Goal: Find contact information: Find specific fact

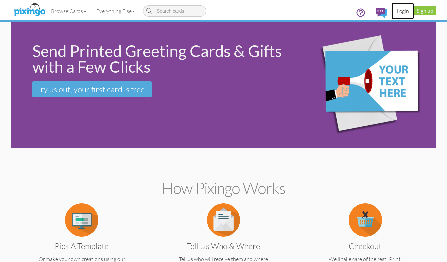
click at [406, 11] on link "Login" at bounding box center [403, 11] width 23 height 17
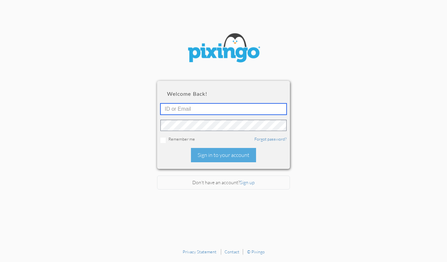
type input "1644"
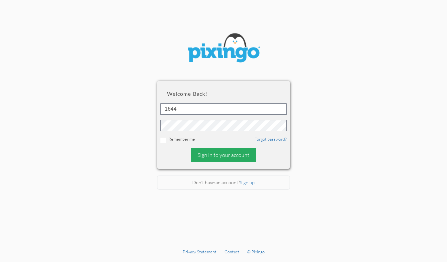
click at [198, 157] on div "Sign in to your account" at bounding box center [223, 155] width 65 height 14
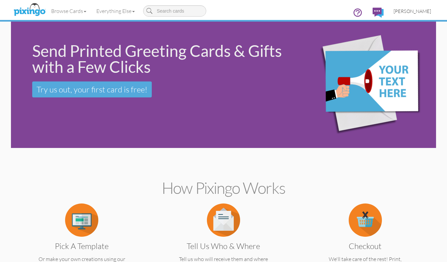
click at [420, 9] on span "[PERSON_NAME]" at bounding box center [413, 11] width 38 height 6
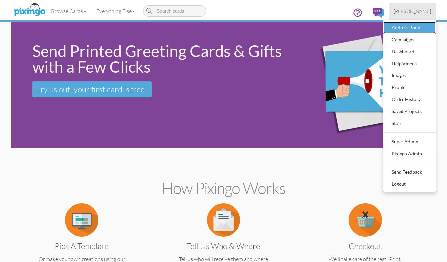
click at [413, 26] on div "Address Book" at bounding box center [409, 28] width 39 height 10
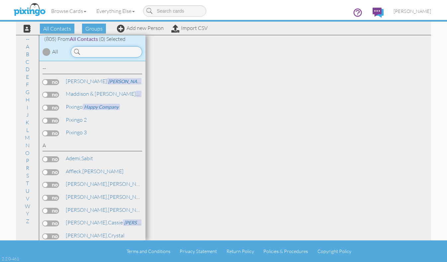
click at [92, 54] on input at bounding box center [106, 51] width 71 height 11
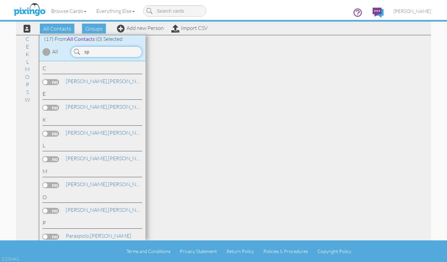
type input "s"
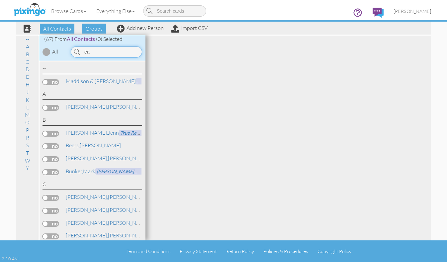
type input "e"
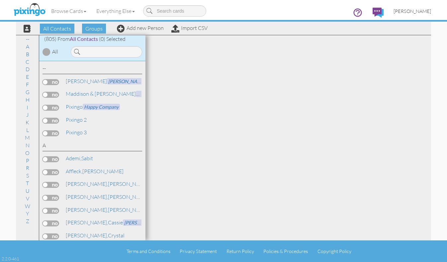
click at [412, 10] on span "[PERSON_NAME]" at bounding box center [413, 11] width 38 height 6
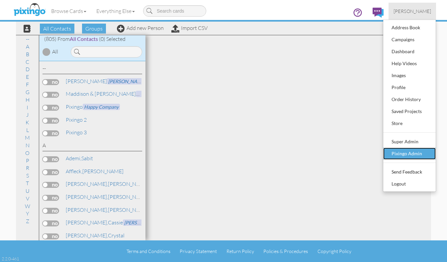
click at [403, 153] on div "Pixingo Admin" at bounding box center [409, 153] width 39 height 10
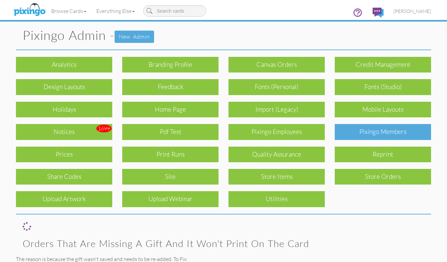
click at [390, 136] on div "Pixingo Members" at bounding box center [383, 132] width 96 height 16
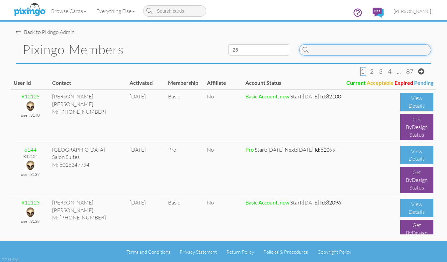
click at [360, 50] on input at bounding box center [365, 49] width 132 height 11
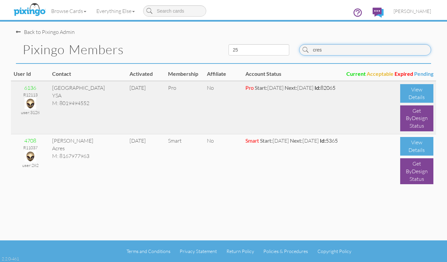
type input "cres"
click at [27, 101] on img at bounding box center [31, 104] width 12 height 12
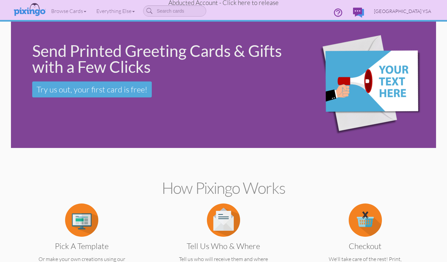
click at [419, 10] on span "[GEOGRAPHIC_DATA] YSA" at bounding box center [402, 11] width 57 height 6
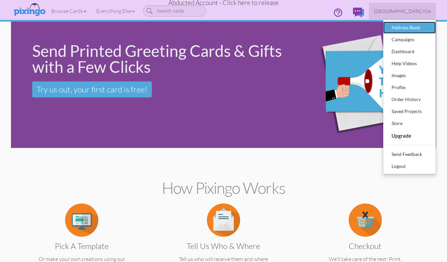
click at [401, 26] on div "Address Book" at bounding box center [409, 28] width 39 height 10
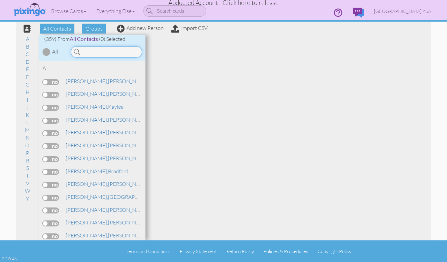
click at [97, 51] on input at bounding box center [106, 51] width 71 height 11
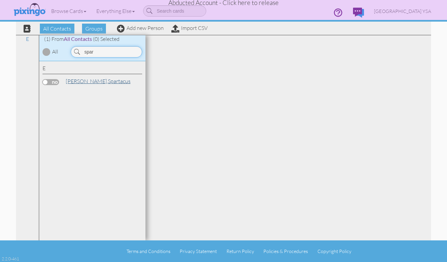
type input "spar"
click at [84, 81] on link "[PERSON_NAME], Spartacus" at bounding box center [98, 81] width 66 height 8
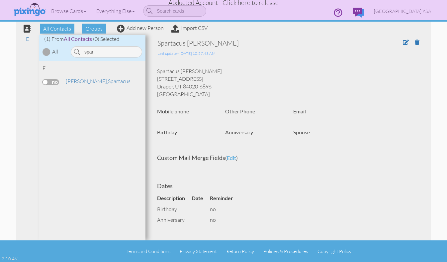
drag, startPoint x: 158, startPoint y: 79, endPoint x: 209, endPoint y: 79, distance: 50.8
click at [209, 79] on div "Spartacus [PERSON_NAME] [STREET_ADDRESS] [PERSON_NAME], UT 84020-6896 [GEOGRAPH…" at bounding box center [288, 82] width 272 height 30
copy div "[STREET_ADDRESS]"
click at [167, 79] on div "Spartacus [PERSON_NAME] [STREET_ADDRESS] [PERSON_NAME], UT 84020-6896 [GEOGRAPH…" at bounding box center [288, 82] width 272 height 30
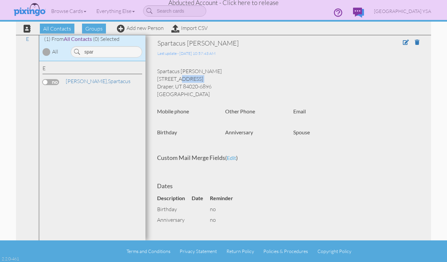
click at [167, 79] on div "Spartacus [PERSON_NAME] [STREET_ADDRESS] [PERSON_NAME], UT 84020-6896 [GEOGRAPH…" at bounding box center [288, 82] width 272 height 30
